Goal: Information Seeking & Learning: Learn about a topic

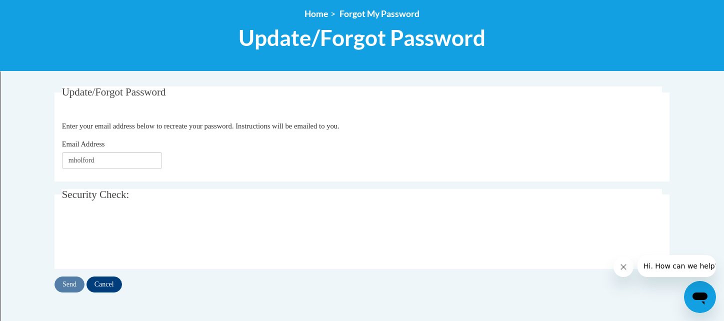
type input "[EMAIL_ADDRESS][DOMAIN_NAME]"
click at [74, 282] on input "Send" at bounding box center [69, 284] width 30 height 16
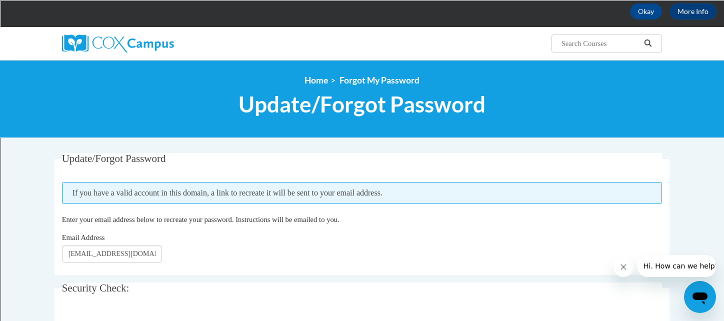
scroll to position [49, 0]
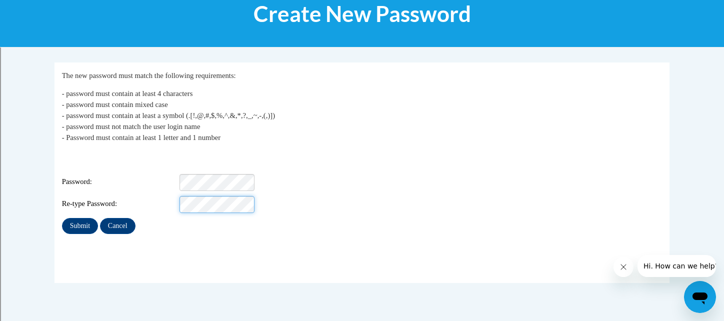
click at [209, 238] on fieldset "My Password The new password must match the following requirements: - password …" at bounding box center [361, 172] width 615 height 220
click at [215, 226] on fieldset "My Password The new password must match the following requirements: - password …" at bounding box center [361, 172] width 615 height 220
click at [320, 139] on p "- password must contain at least 4 characters - password must contain mixed cas…" at bounding box center [362, 115] width 600 height 55
click at [176, 164] on div "Login: mholford@sdb.k12.wi.us Password: Re-type Password:" at bounding box center [362, 181] width 600 height 62
click at [209, 244] on fieldset "My Password The new password must match the following requirements: - password …" at bounding box center [361, 172] width 615 height 220
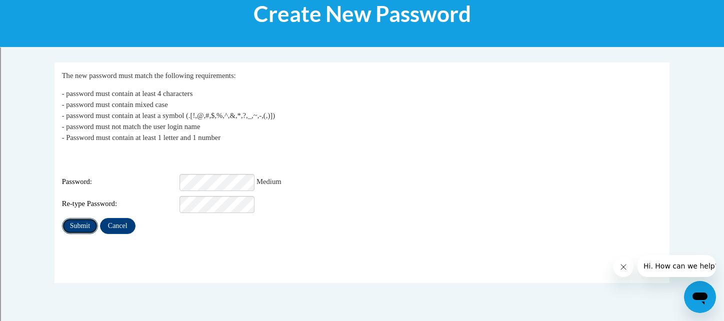
click at [84, 218] on input "Submit" at bounding box center [80, 226] width 36 height 16
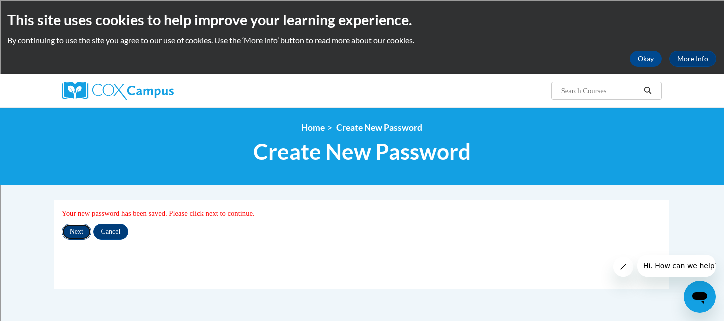
click at [73, 233] on input "Next" at bounding box center [76, 232] width 29 height 16
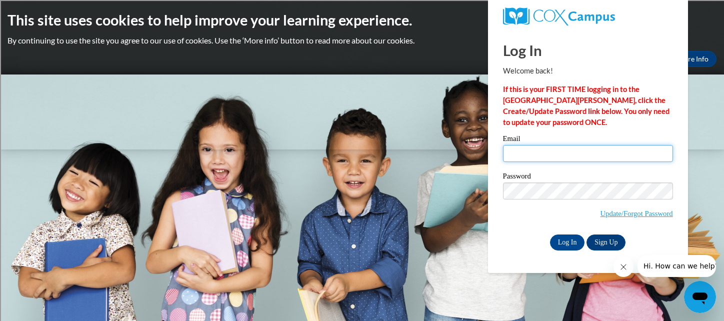
type input "[EMAIL_ADDRESS][DOMAIN_NAME]"
click at [504, 239] on div "Log In Sign Up" at bounding box center [588, 242] width 170 height 16
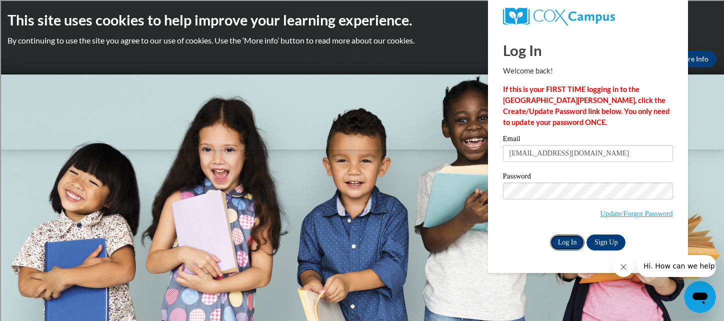
click at [572, 243] on input "Log In" at bounding box center [567, 242] width 35 height 16
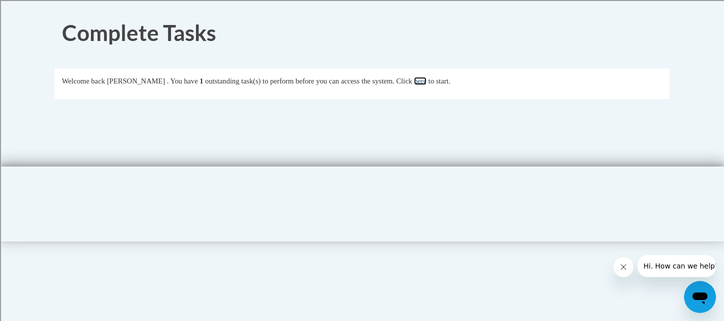
click at [426, 80] on link "here" at bounding box center [420, 81] width 12 height 8
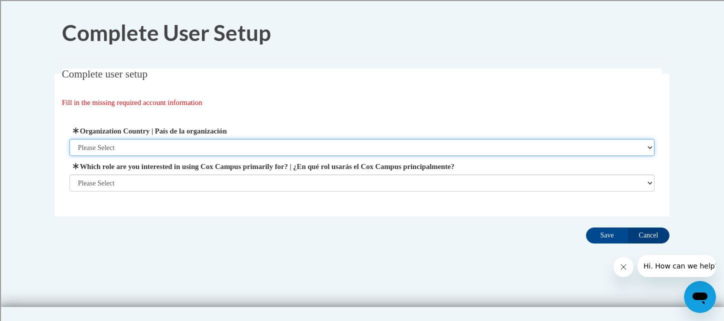
click at [369, 149] on select "Please Select [GEOGRAPHIC_DATA] | [GEOGRAPHIC_DATA] Outside of [GEOGRAPHIC_DATA…" at bounding box center [361, 147] width 585 height 17
select select "ad49bcad-a171-4b2e-b99c-48b446064914"
click at [69, 139] on select "Please Select [GEOGRAPHIC_DATA] | [GEOGRAPHIC_DATA] Outside of [GEOGRAPHIC_DATA…" at bounding box center [361, 147] width 585 height 17
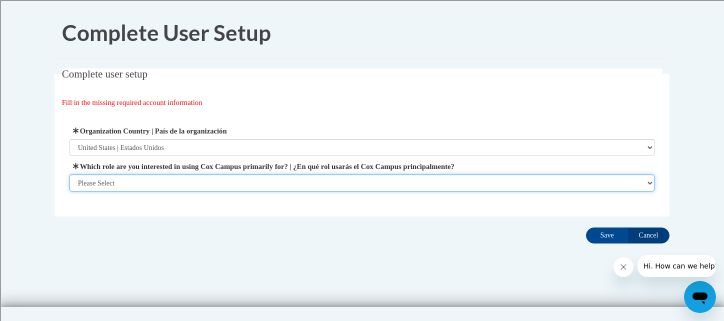
click at [328, 185] on select "Please Select College/University | Colegio/Universidad Community/Nonprofit Part…" at bounding box center [361, 182] width 585 height 17
select select "fbf2d438-af2f-41f8-98f1-81c410e29de3"
click at [69, 191] on select "Please Select College/University | Colegio/Universidad Community/Nonprofit Part…" at bounding box center [361, 182] width 585 height 17
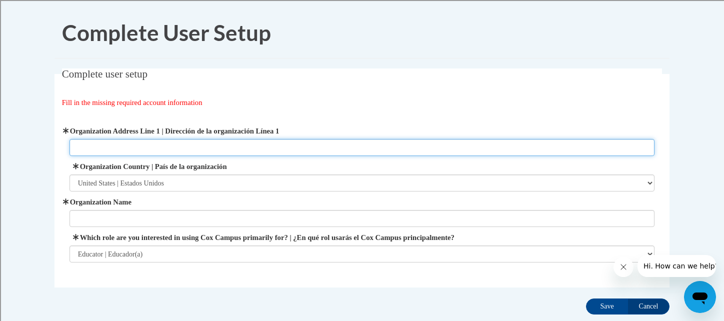
click at [333, 146] on input "Organization Address Line 1 | Dirección de la organización Línea 1" at bounding box center [361, 147] width 585 height 17
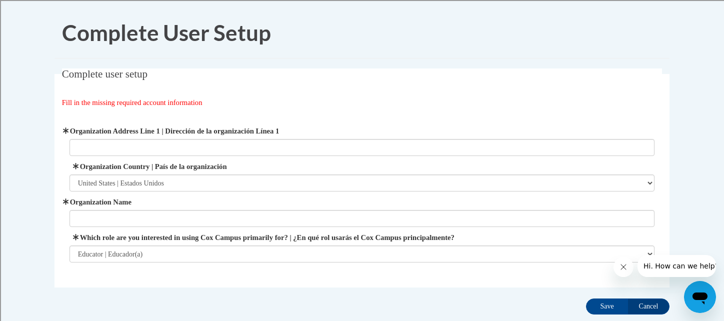
click at [360, 106] on div "Fill in the missing required account information" at bounding box center [362, 102] width 600 height 11
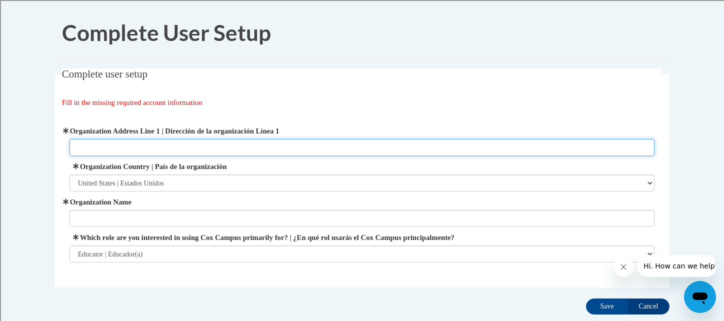
click at [225, 146] on input "Organization Address Line 1 | Dirección de la organización Línea 1" at bounding box center [361, 147] width 585 height 17
type input "1500 fourth street"
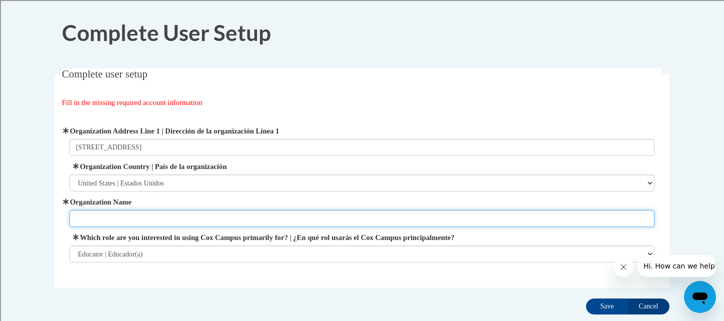
click at [216, 216] on input "Organization Name" at bounding box center [361, 218] width 585 height 17
type input "School District of Beloit"
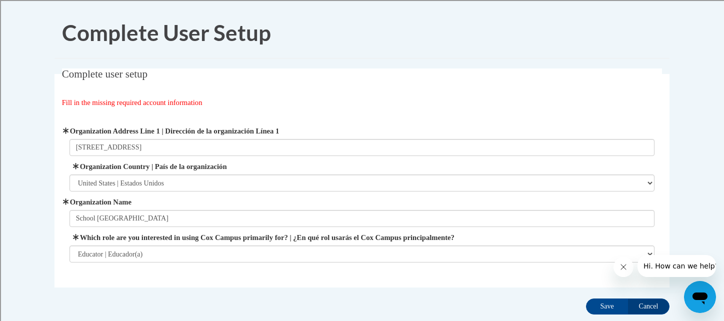
click at [278, 269] on div "Organization Address Line 1 | Dirección de la organización Línea 1 1500 fourth …" at bounding box center [362, 194] width 600 height 162
click at [607, 308] on input "Save" at bounding box center [607, 306] width 42 height 16
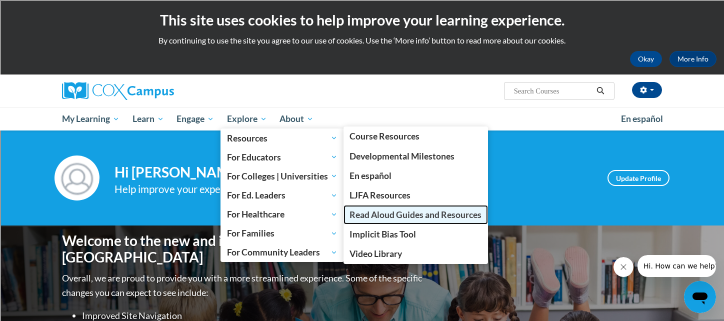
click at [414, 213] on span "Read Aloud Guides and Resources" at bounding box center [415, 214] width 132 height 10
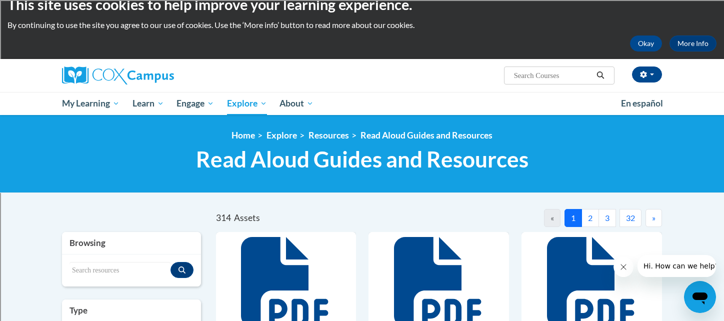
scroll to position [13, 0]
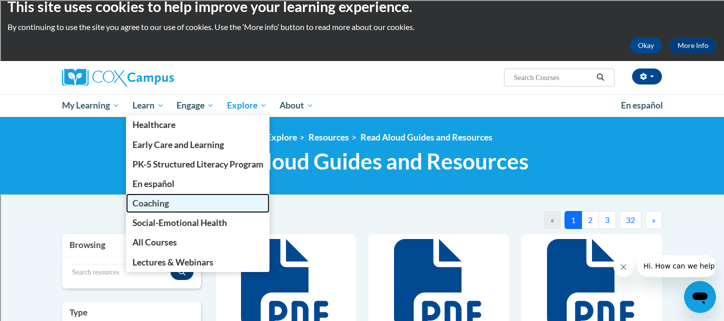
click at [153, 204] on span "Coaching" at bounding box center [150, 203] width 36 height 10
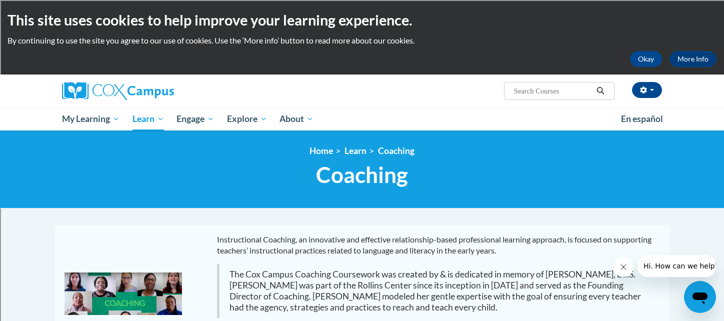
click at [525, 41] on p "By continuing to use the site you agree to our use of cookies. Use the ‘More in…" at bounding box center [361, 40] width 709 height 11
click at [646, 56] on button "Okay" at bounding box center [646, 59] width 32 height 16
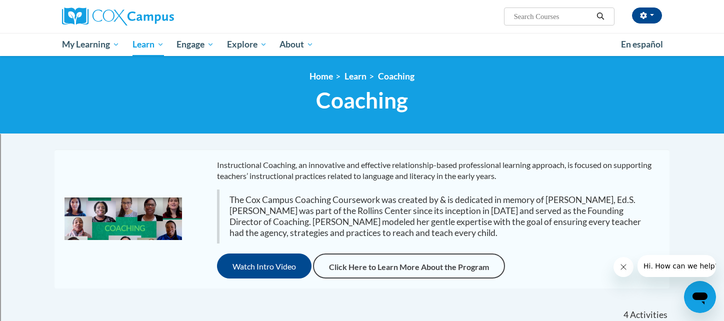
click at [549, 15] on input "Search..." at bounding box center [553, 16] width 80 height 12
type input "toolkit"
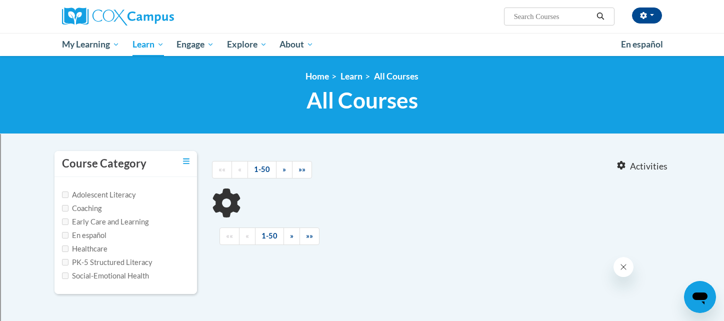
type input "toolkit"
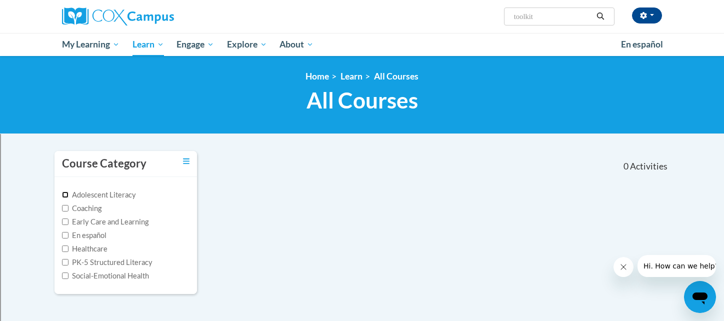
click at [67, 193] on input "Adolescent Literacy" at bounding box center [65, 194] width 6 height 6
checkbox input "true"
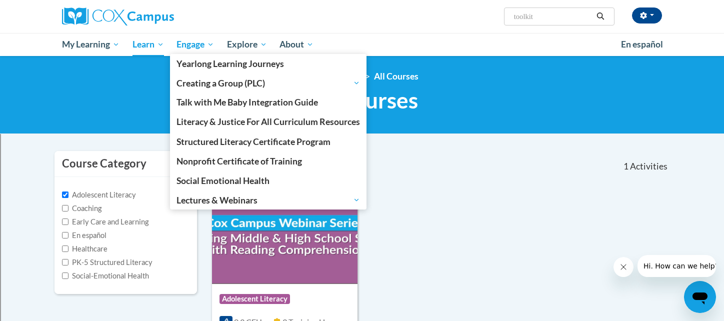
click at [192, 46] on span "Engage" at bounding box center [194, 44] width 37 height 12
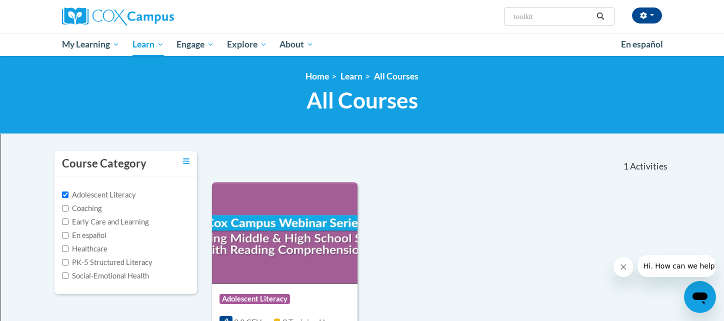
click at [533, 206] on div "Course Category: Adolescent Literacy 0.3 CEUs 3 Training Hours COURSE Supportin…" at bounding box center [440, 315] width 457 height 266
